Goal: Information Seeking & Learning: Compare options

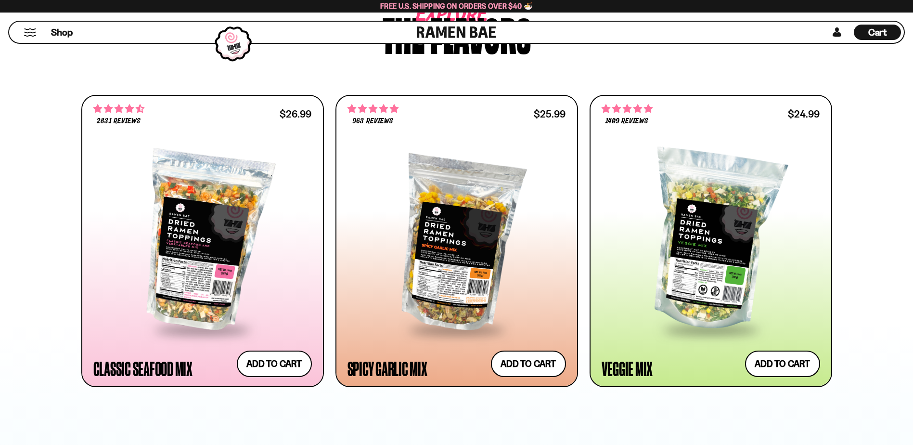
scroll to position [626, 0]
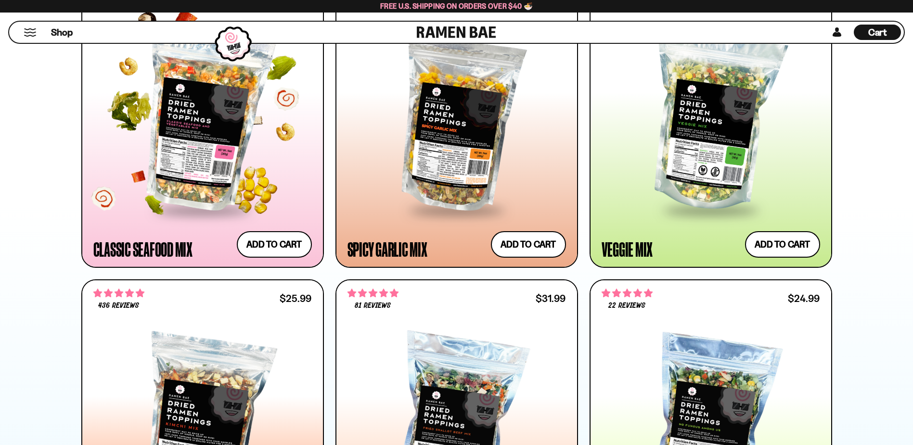
click at [207, 154] on div at bounding box center [202, 121] width 218 height 175
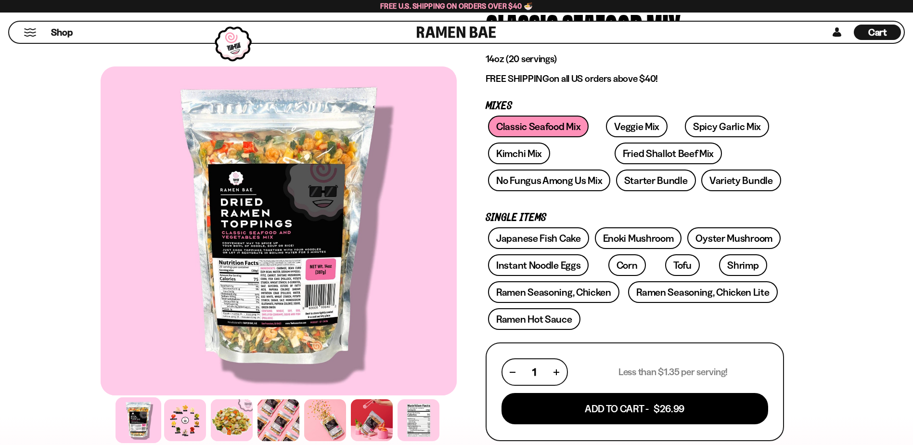
scroll to position [144, 0]
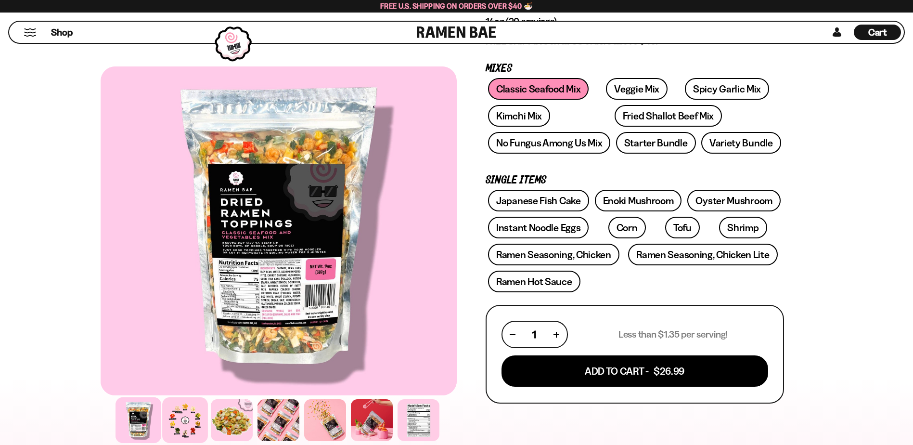
click at [183, 430] on div at bounding box center [185, 420] width 46 height 46
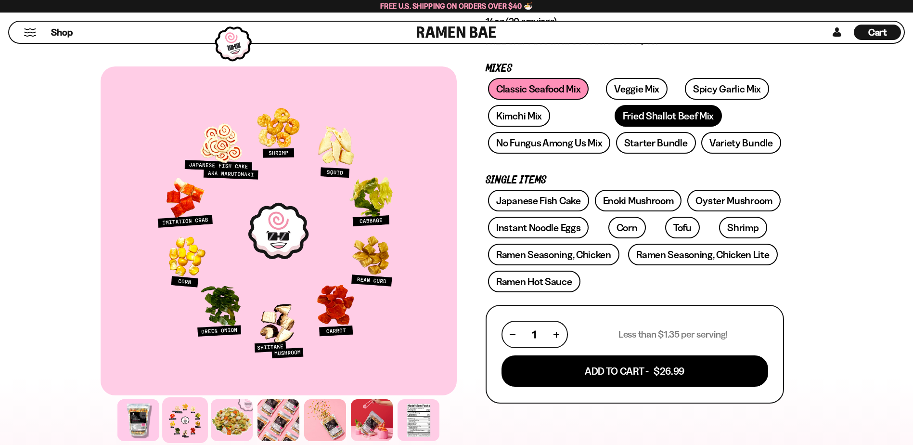
click at [615, 118] on link "Fried Shallot Beef Mix" at bounding box center [668, 116] width 107 height 22
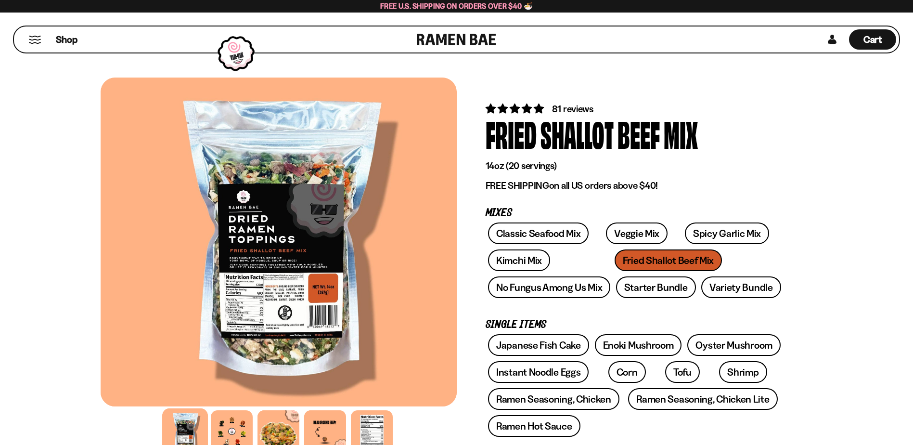
click at [267, 266] on div at bounding box center [279, 241] width 356 height 329
click at [228, 432] on div at bounding box center [232, 431] width 46 height 46
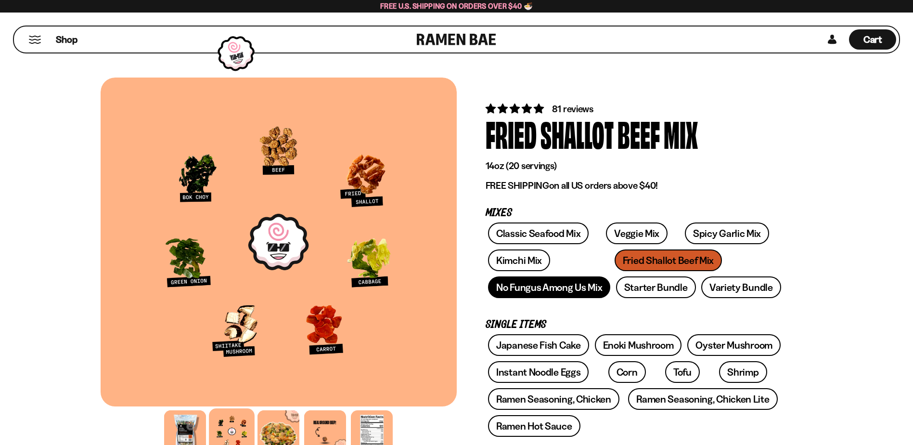
click at [556, 289] on link "No Fungus Among Us Mix" at bounding box center [549, 287] width 122 height 22
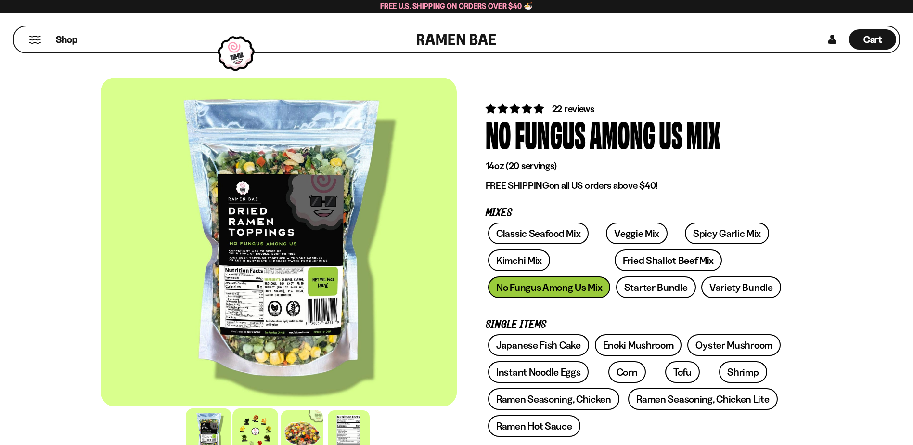
click at [250, 418] on div at bounding box center [255, 431] width 46 height 46
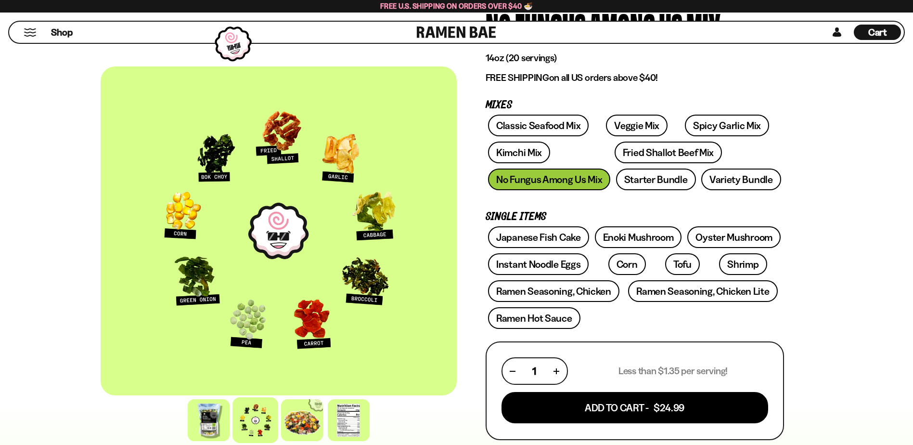
scroll to position [159, 0]
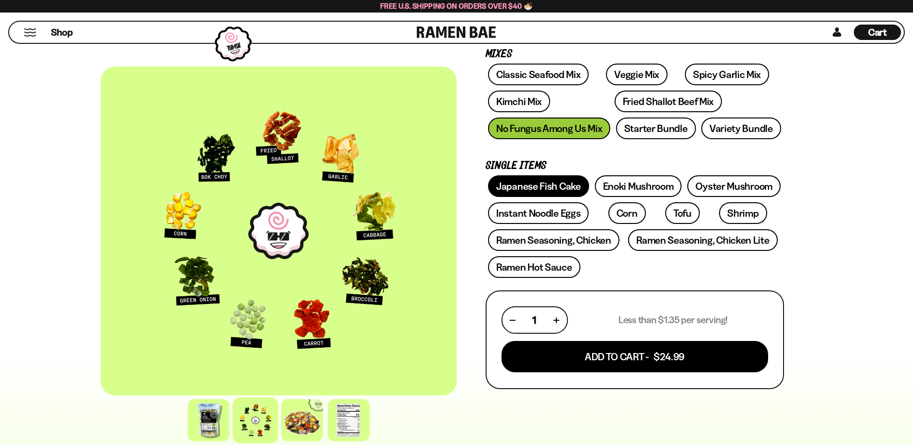
click at [531, 189] on link "Japanese Fish Cake" at bounding box center [538, 186] width 101 height 22
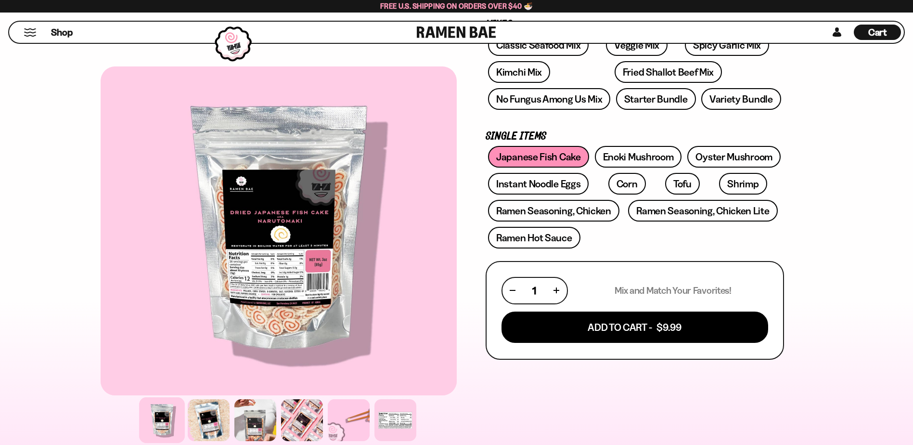
scroll to position [192, 0]
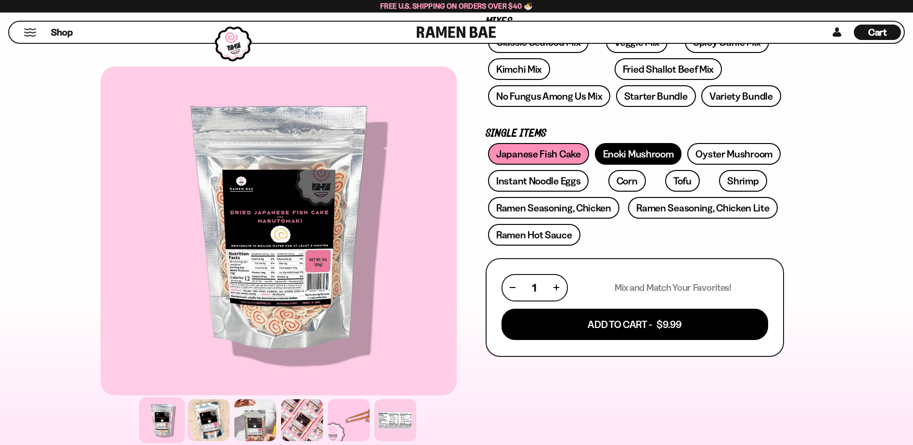
click at [632, 153] on link "Enoki Mushroom" at bounding box center [638, 154] width 87 height 22
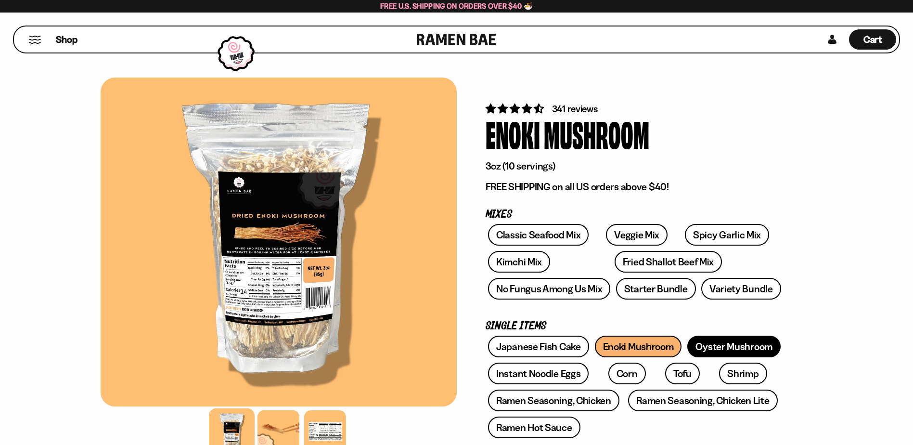
click at [729, 343] on link "Oyster Mushroom" at bounding box center [733, 346] width 93 height 22
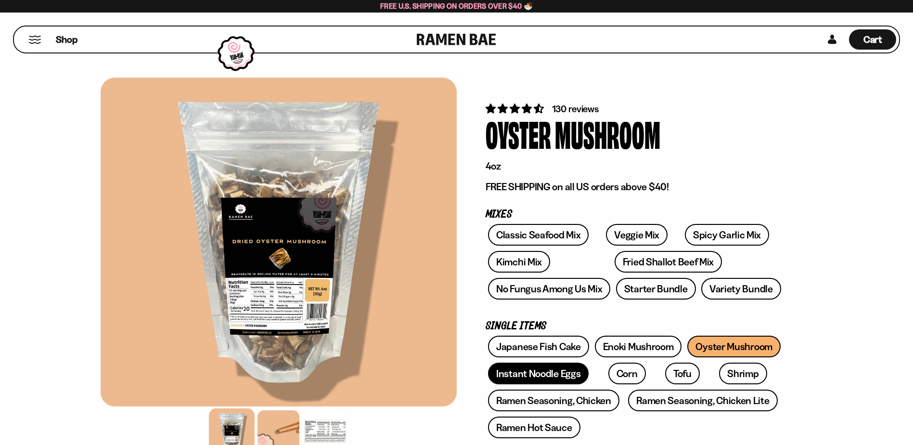
click at [548, 372] on link "Instant Noodle Eggs" at bounding box center [538, 373] width 101 height 22
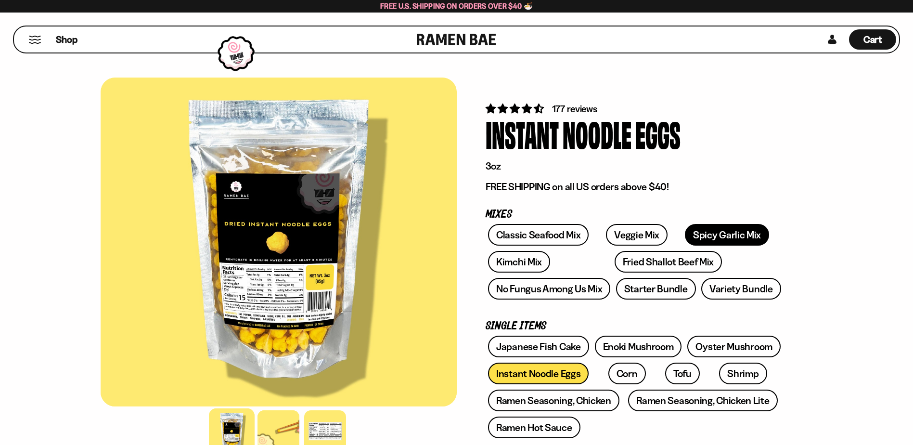
click at [702, 232] on link "Spicy Garlic Mix" at bounding box center [727, 235] width 84 height 22
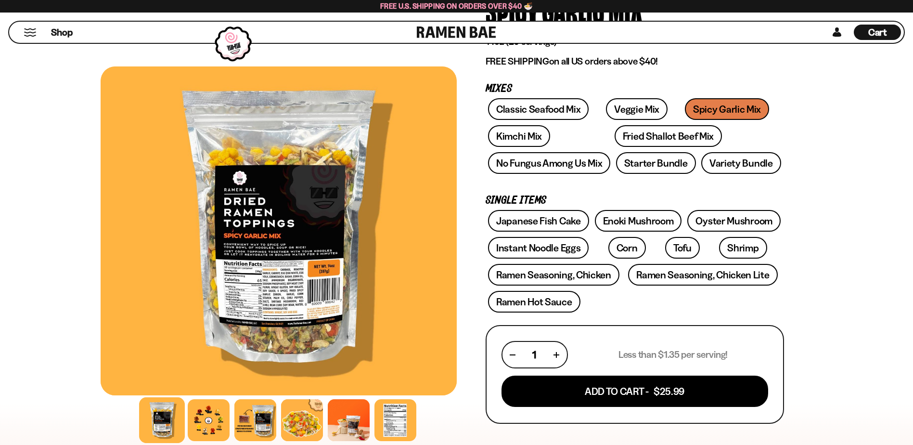
scroll to position [192, 0]
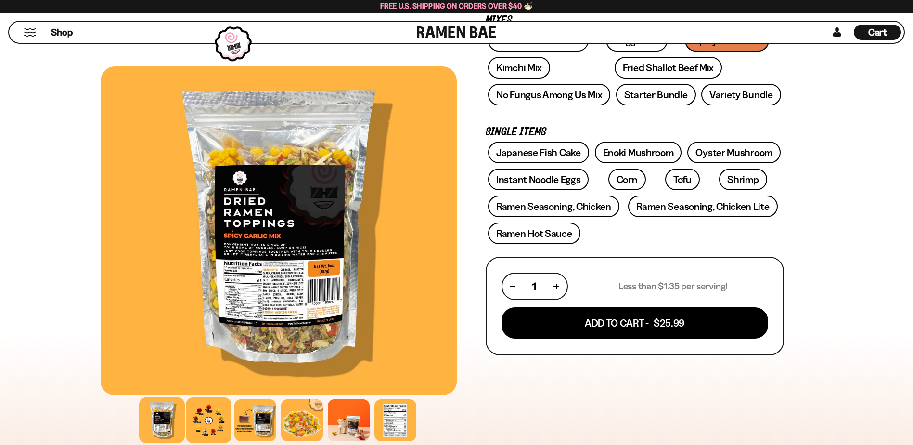
drag, startPoint x: 214, startPoint y: 424, endPoint x: 219, endPoint y: 420, distance: 6.8
click at [217, 422] on div at bounding box center [209, 420] width 46 height 46
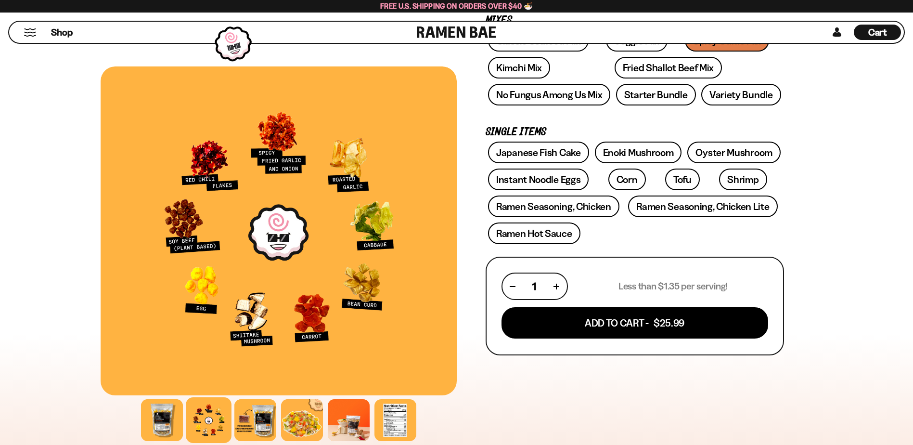
scroll to position [0, 0]
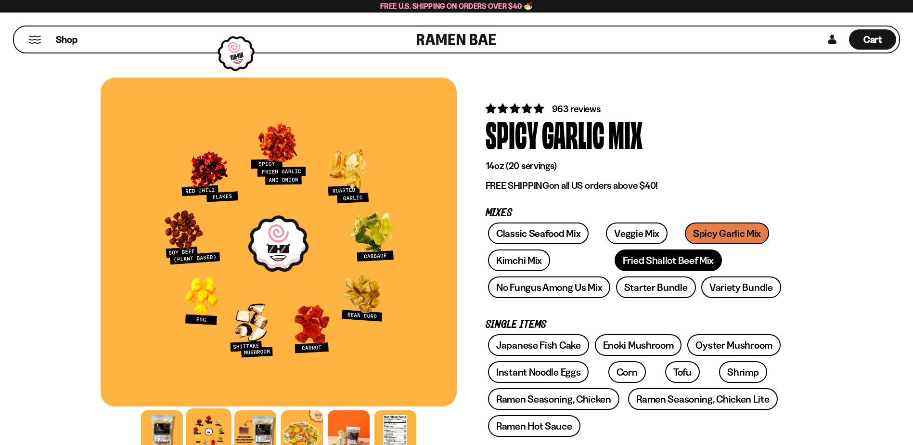
click at [615, 259] on link "Fried Shallot Beef Mix" at bounding box center [668, 260] width 107 height 22
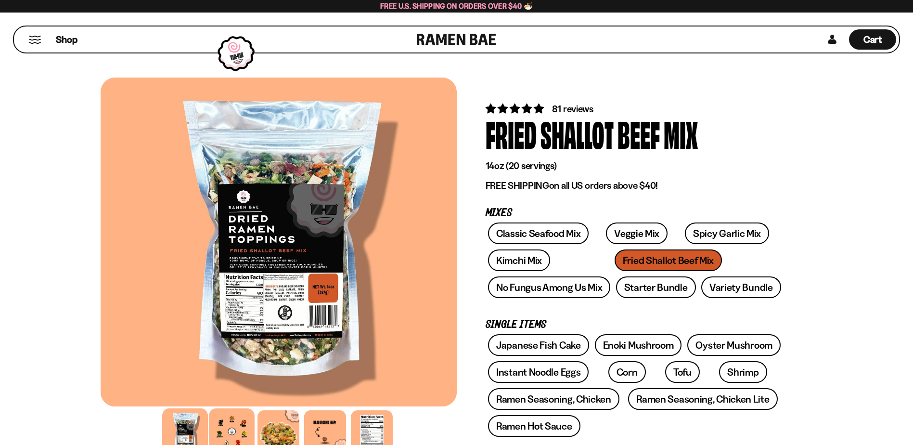
click at [236, 429] on div at bounding box center [232, 431] width 46 height 46
